Goal: Information Seeking & Learning: Learn about a topic

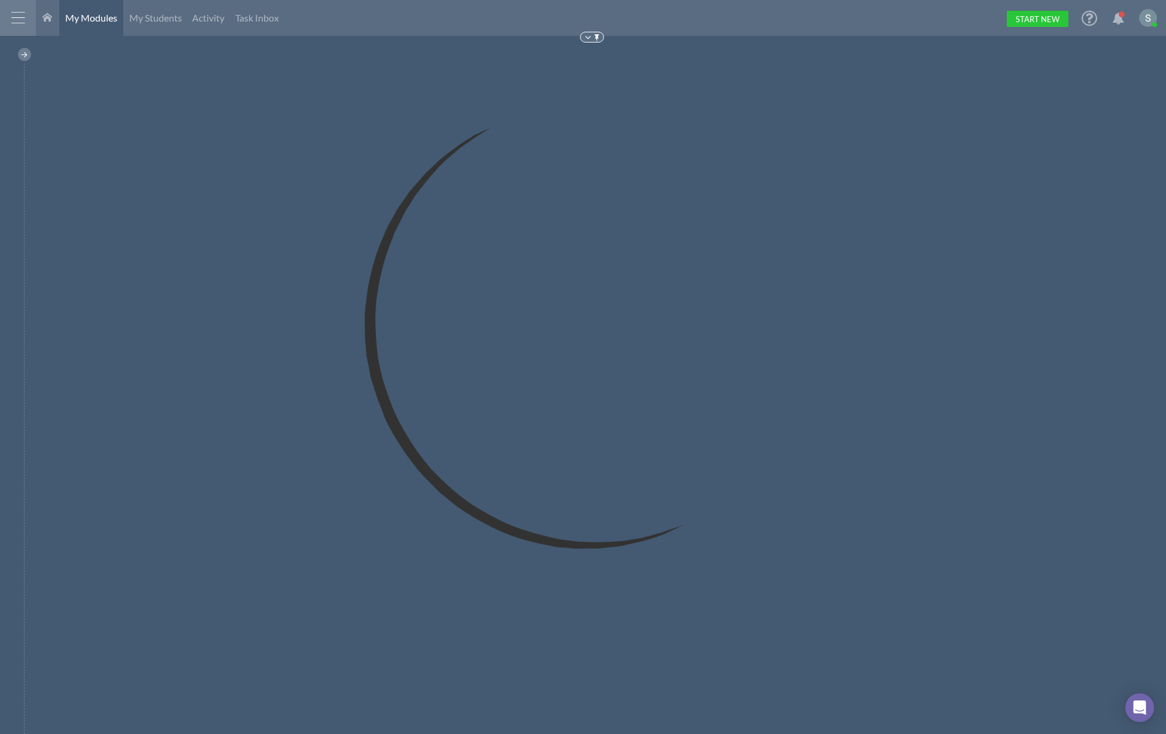
click at [10, 23] on div at bounding box center [18, 18] width 36 height 36
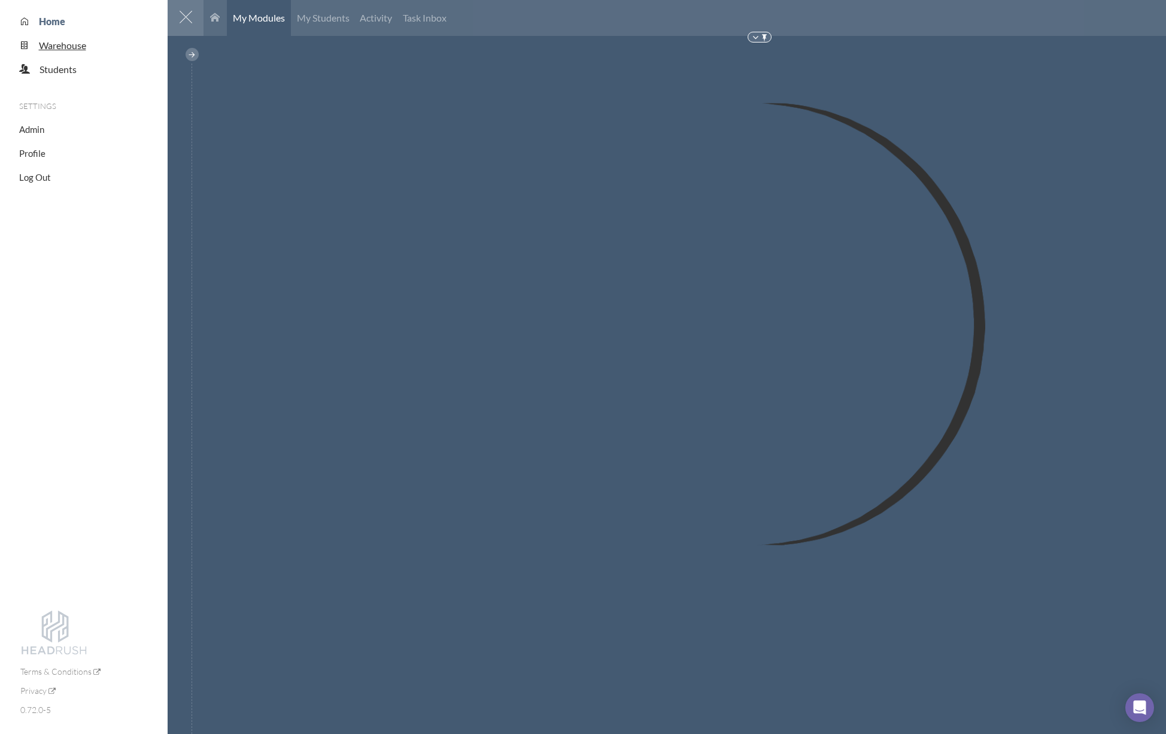
click at [66, 41] on span "Warehouse" at bounding box center [62, 45] width 47 height 11
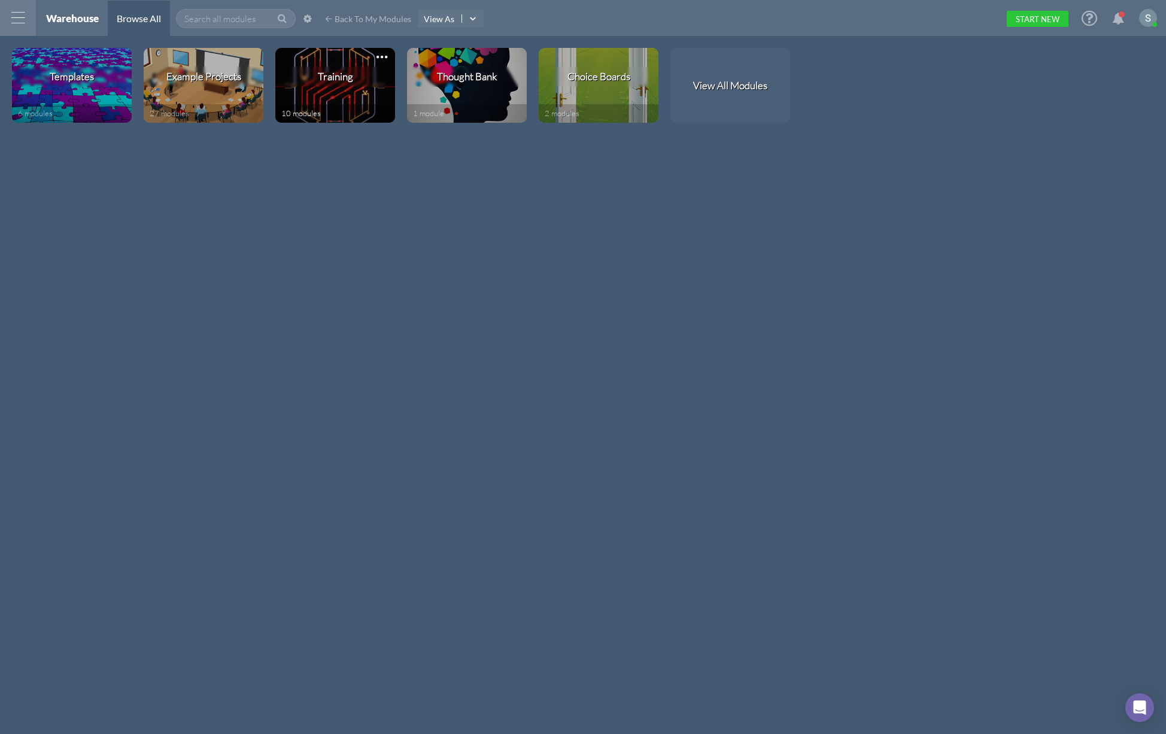
click at [344, 85] on div "Training" at bounding box center [335, 76] width 120 height 20
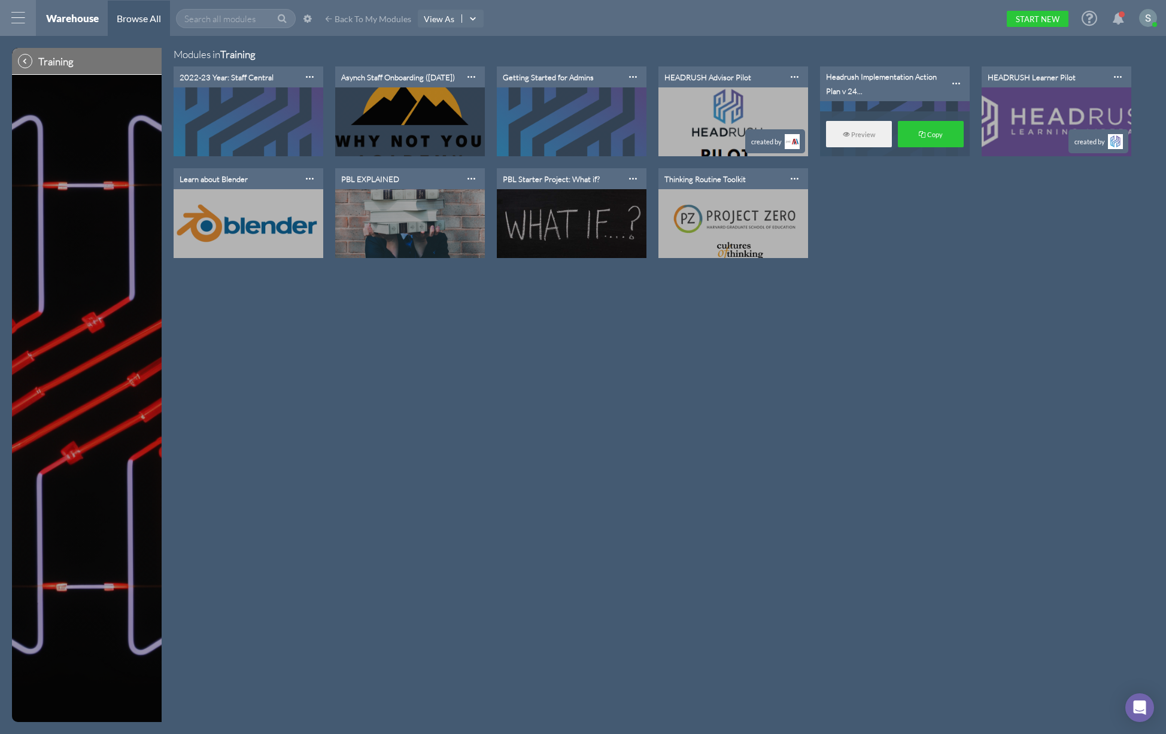
click at [867, 69] on div "Headrush Implementation Action Plan v 24..." at bounding box center [887, 83] width 123 height 29
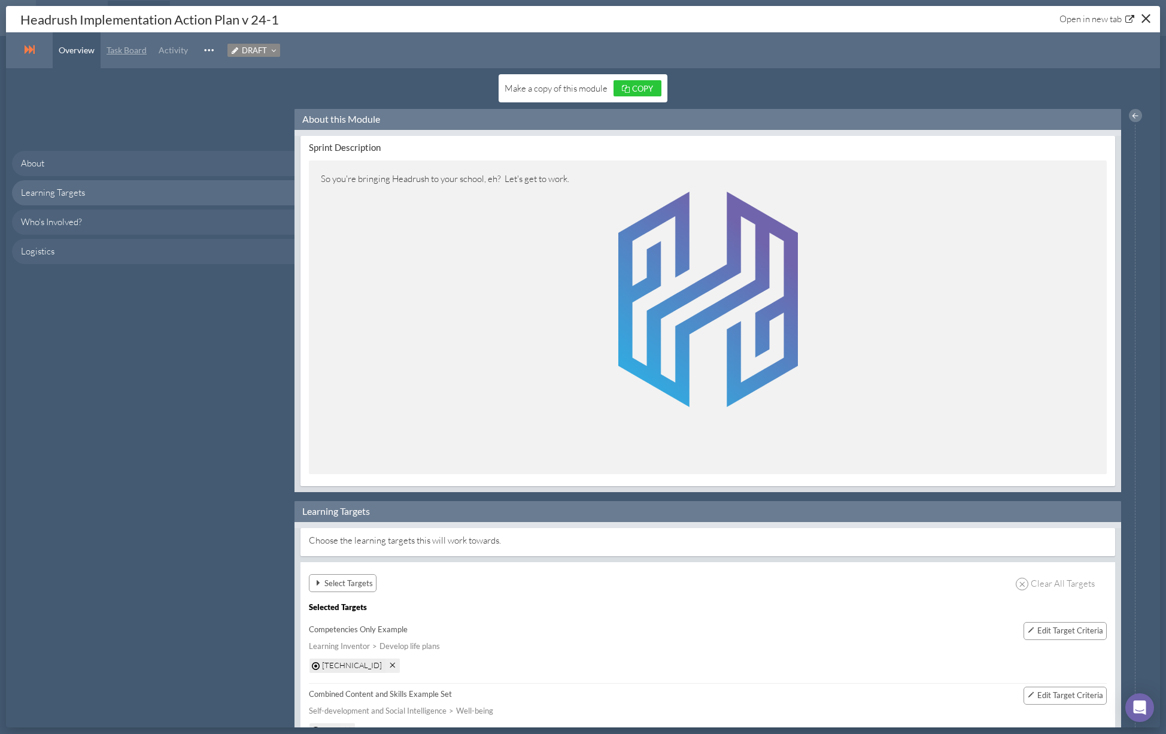
click at [135, 54] on span "Task Board" at bounding box center [127, 50] width 40 height 10
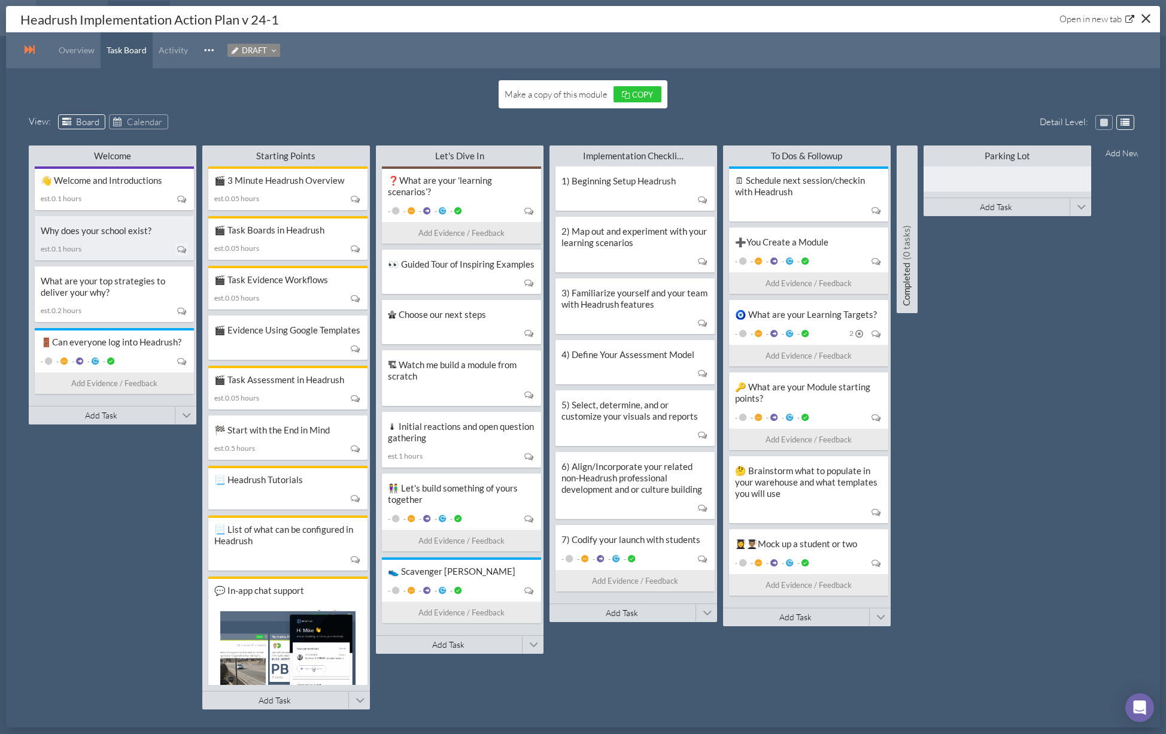
click at [111, 244] on div "est. 0.1 hours" at bounding box center [114, 249] width 147 height 16
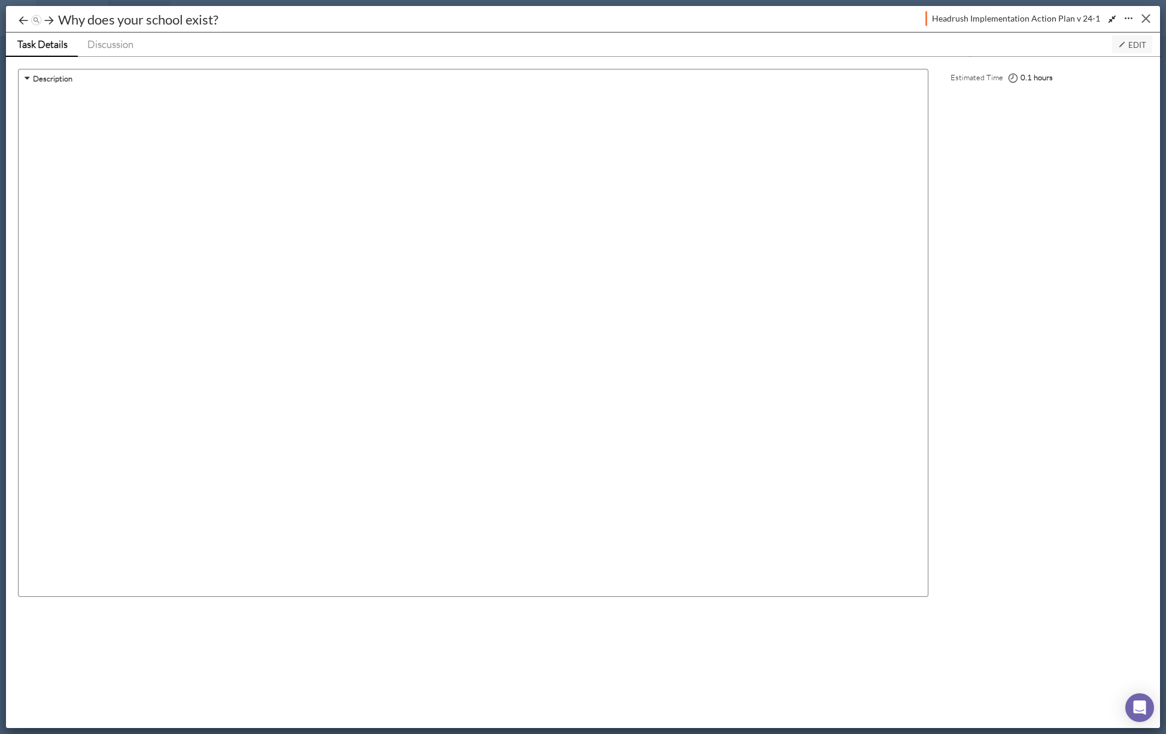
click at [1154, 14] on button "Close" at bounding box center [1146, 18] width 19 height 19
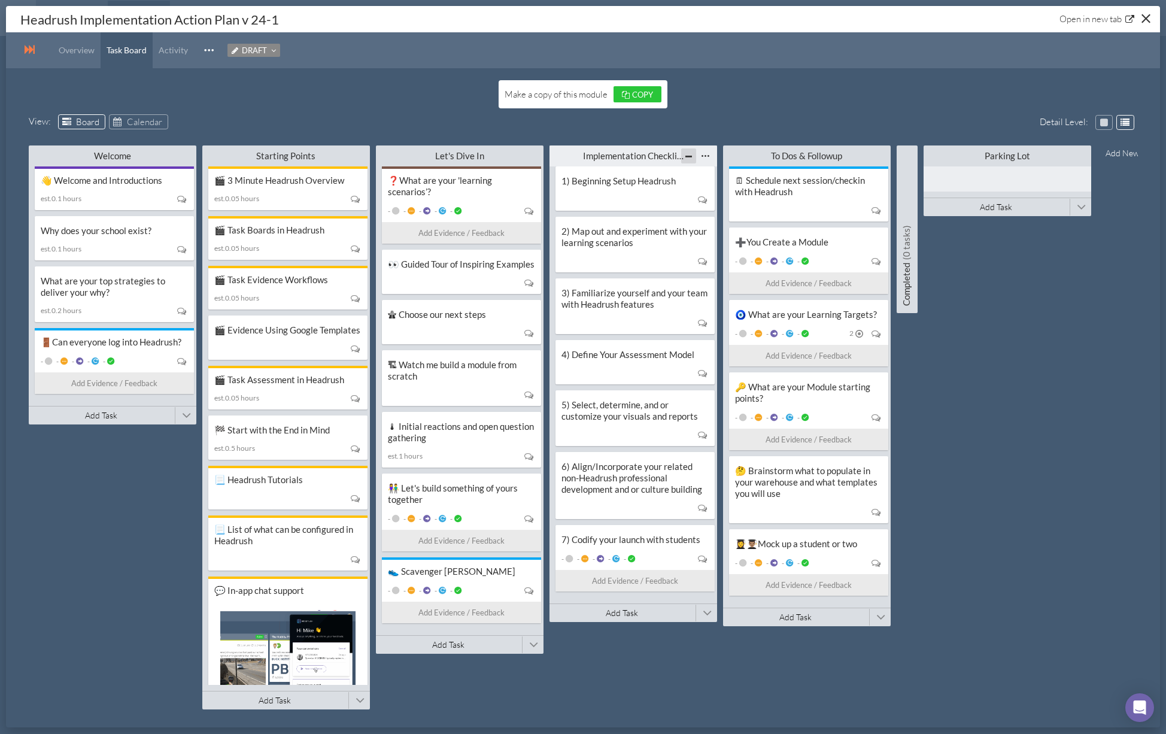
click at [687, 159] on div at bounding box center [688, 155] width 15 height 15
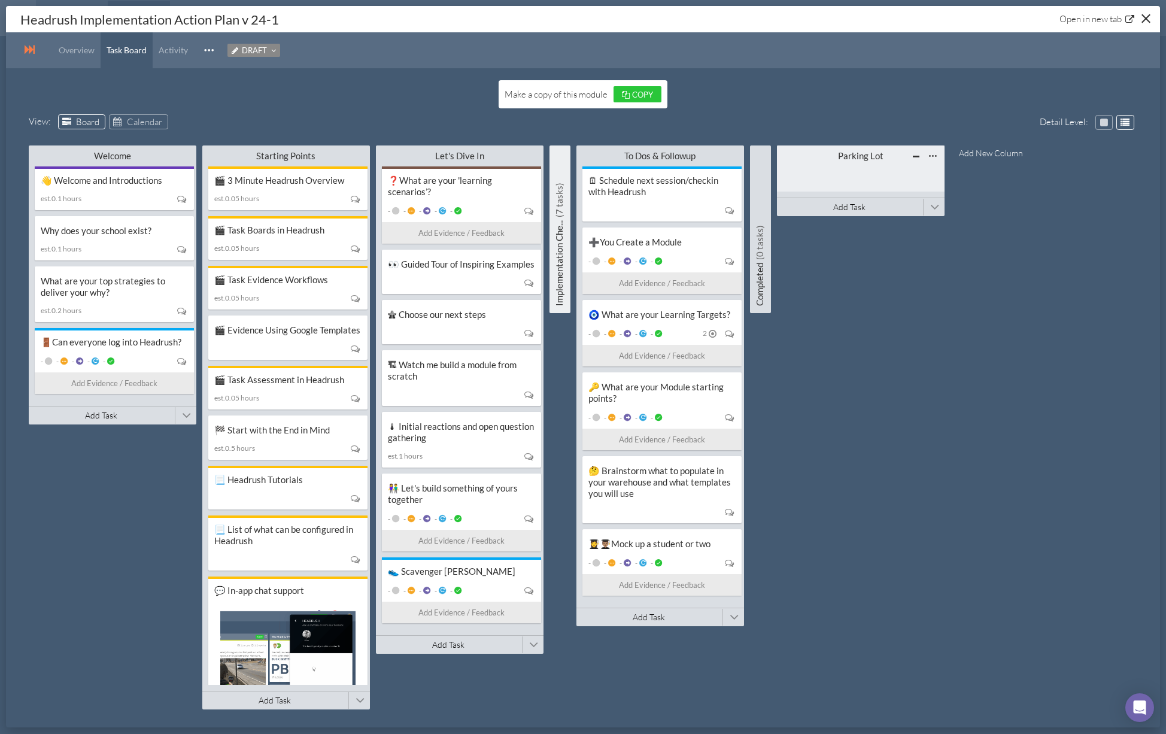
drag, startPoint x: 711, startPoint y: 157, endPoint x: 690, endPoint y: 156, distance: 21.6
click at [711, 156] on div at bounding box center [715, 155] width 15 height 15
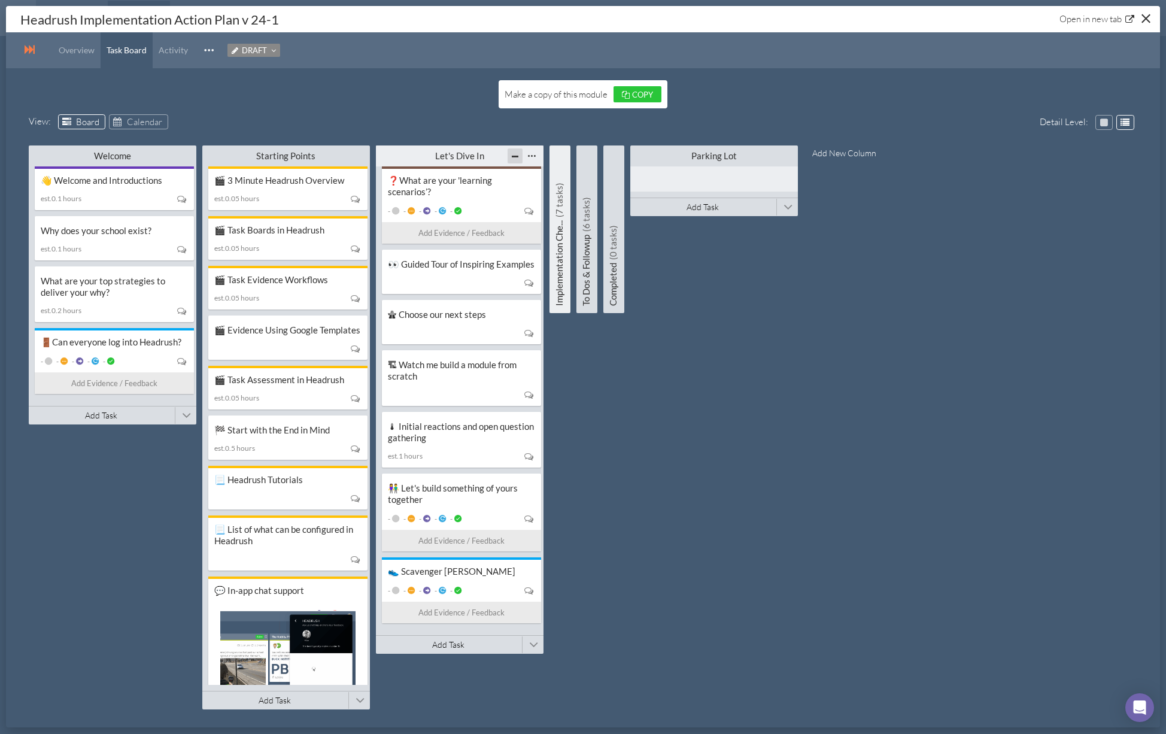
click at [510, 156] on div at bounding box center [515, 155] width 15 height 15
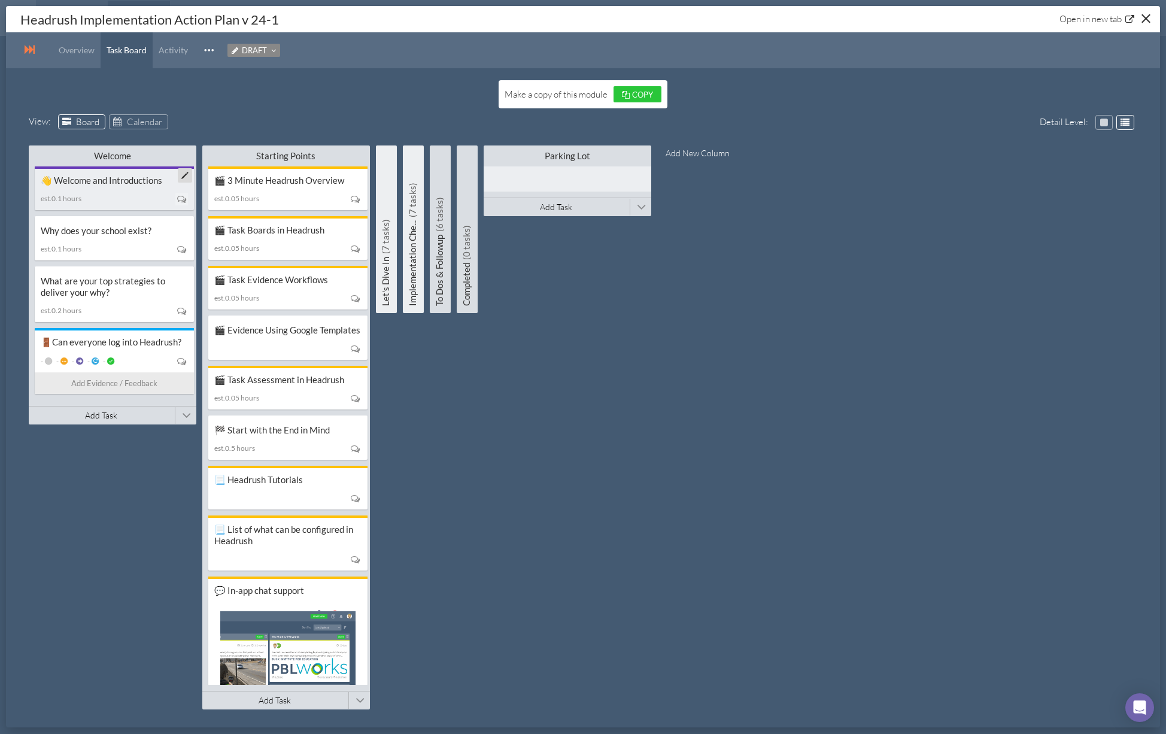
click at [138, 180] on div "👋 Welcome and Introductions" at bounding box center [114, 180] width 147 height 11
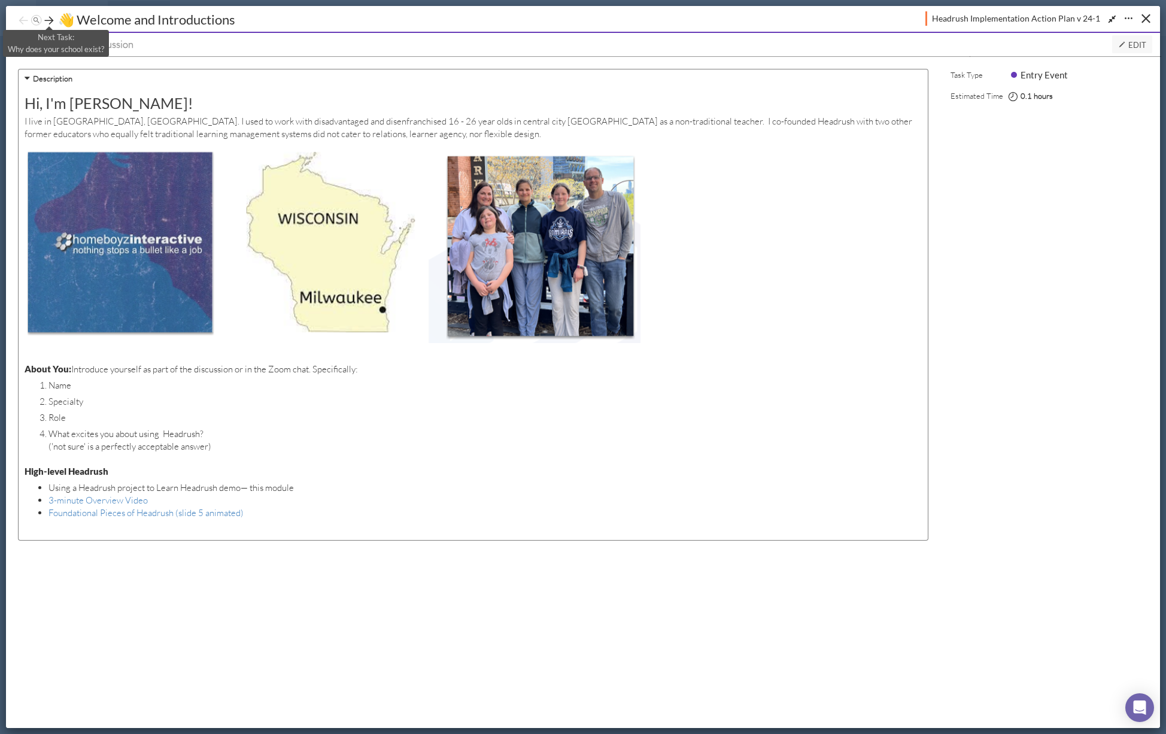
click at [48, 24] on icon at bounding box center [49, 20] width 12 height 12
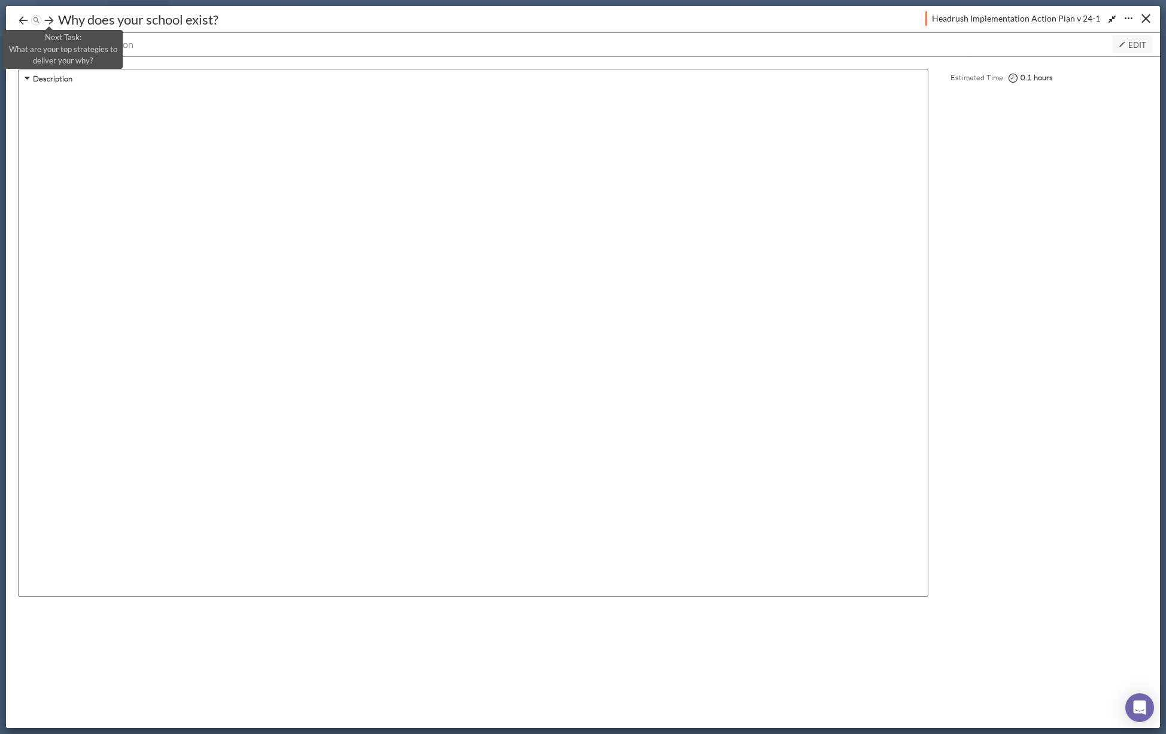
click at [47, 24] on icon at bounding box center [49, 20] width 12 height 12
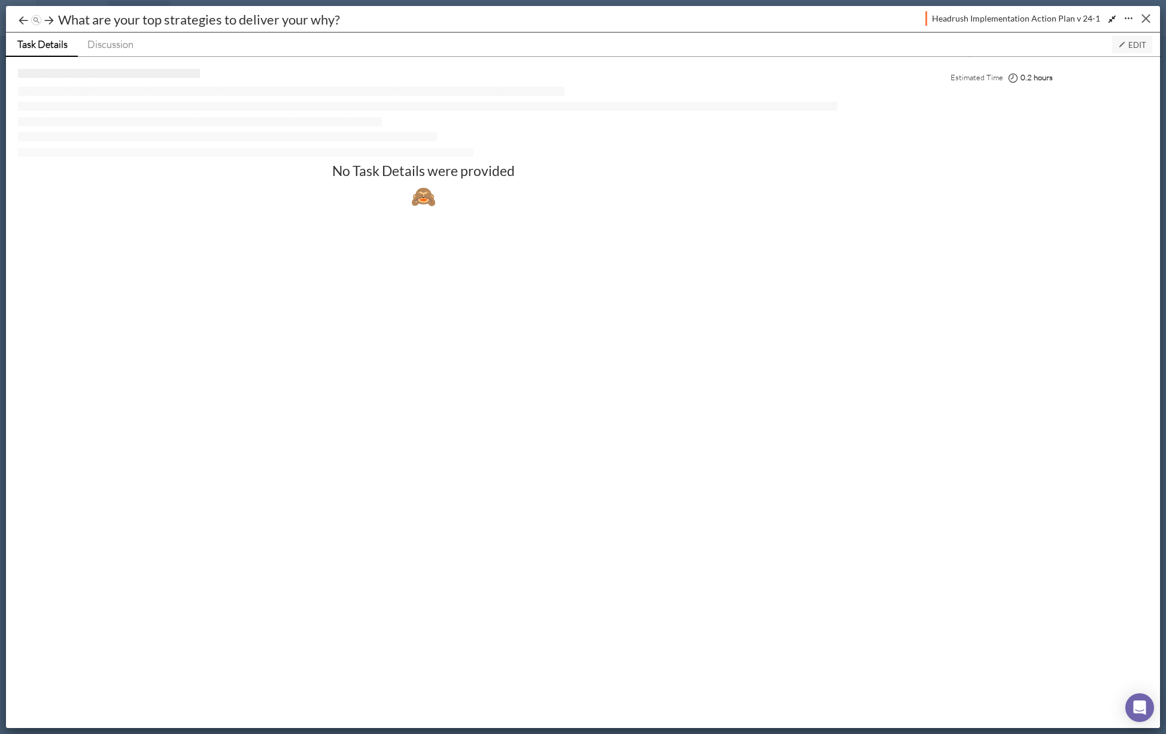
click at [1150, 20] on button "Close" at bounding box center [1146, 18] width 19 height 19
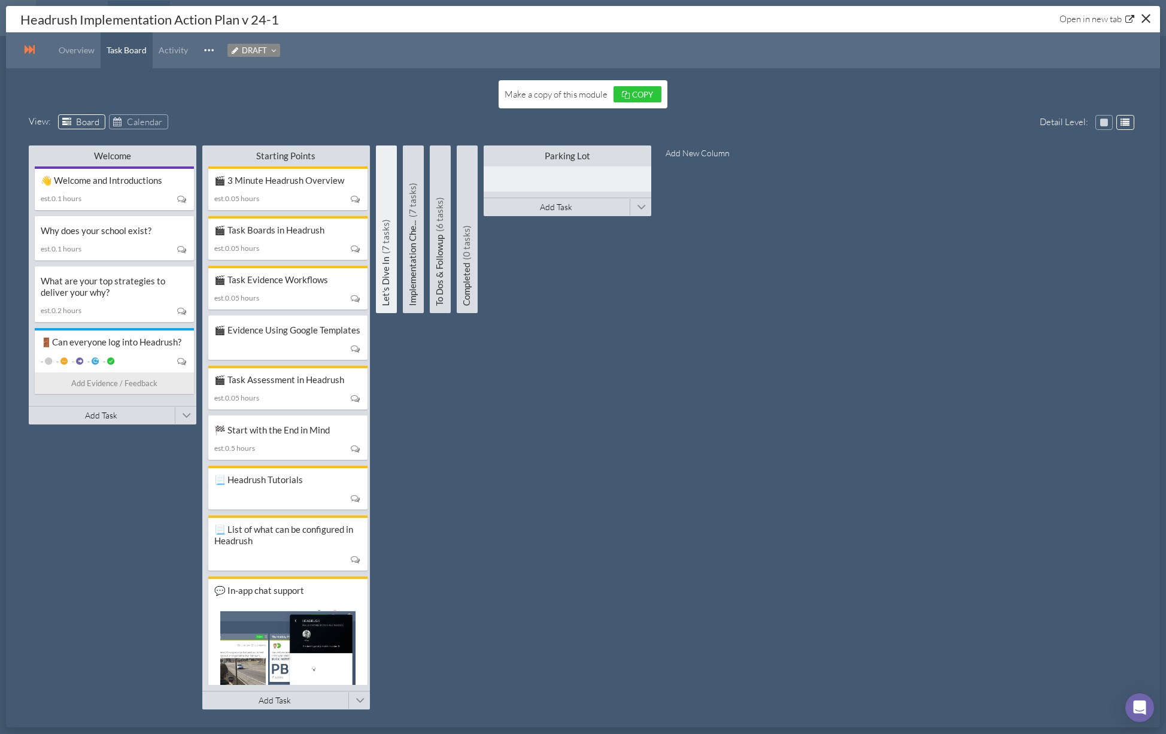
click at [382, 280] on h5 "Let's Dive In (7 tasks)" at bounding box center [385, 231] width 21 height 150
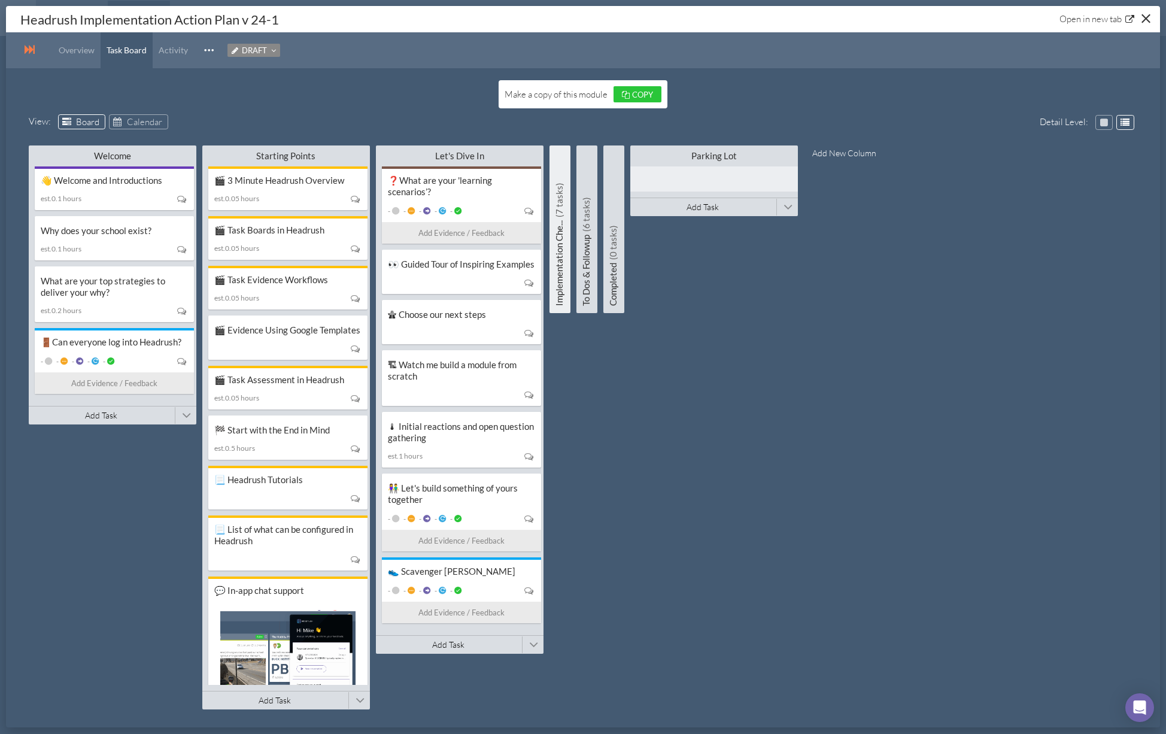
click at [560, 228] on h5 "Implementation Che... (7 tasks)" at bounding box center [559, 231] width 21 height 150
